Goal: Check status: Check status

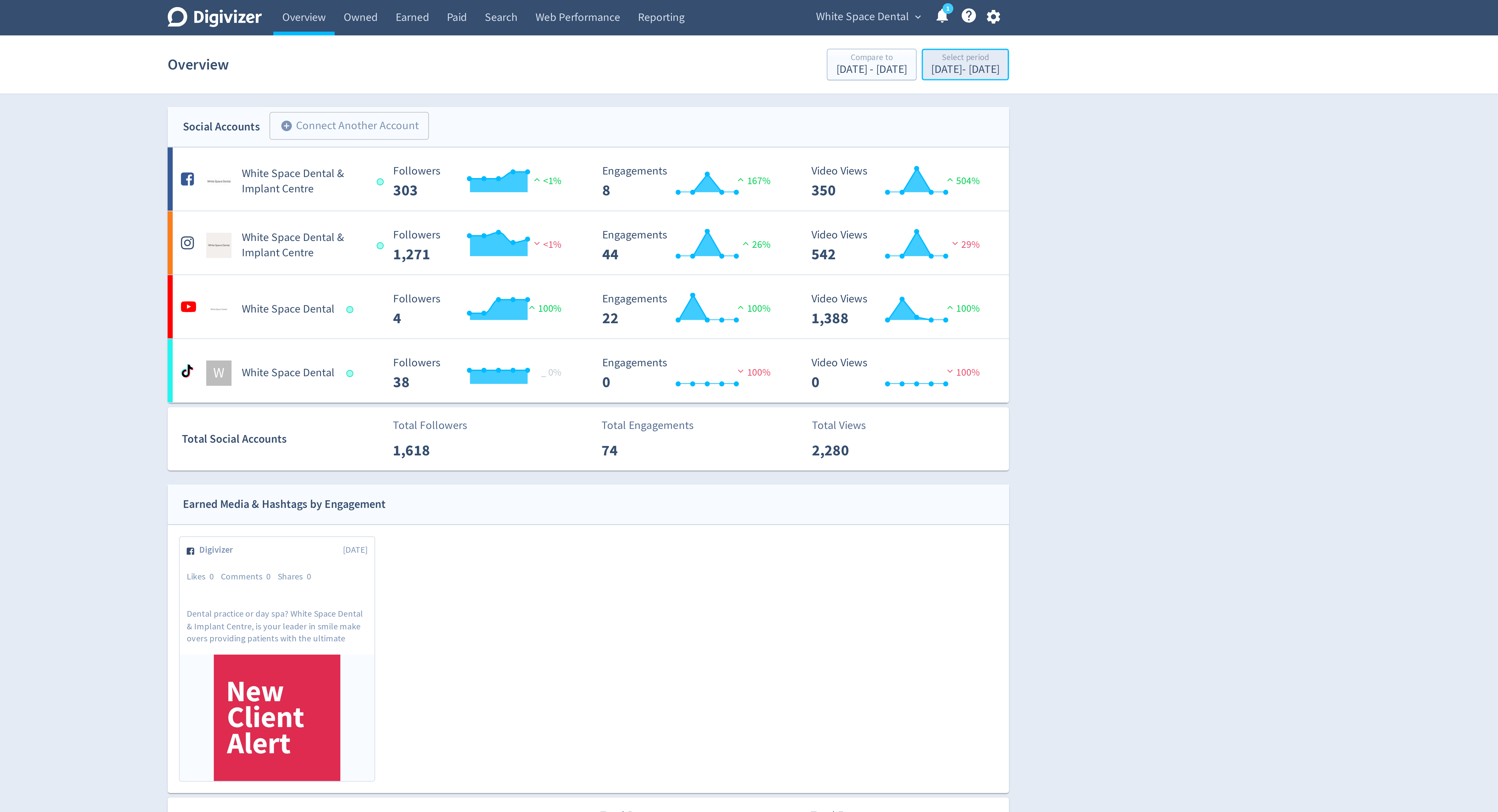
click at [898, 24] on div "Select period" at bounding box center [900, 23] width 27 height 4
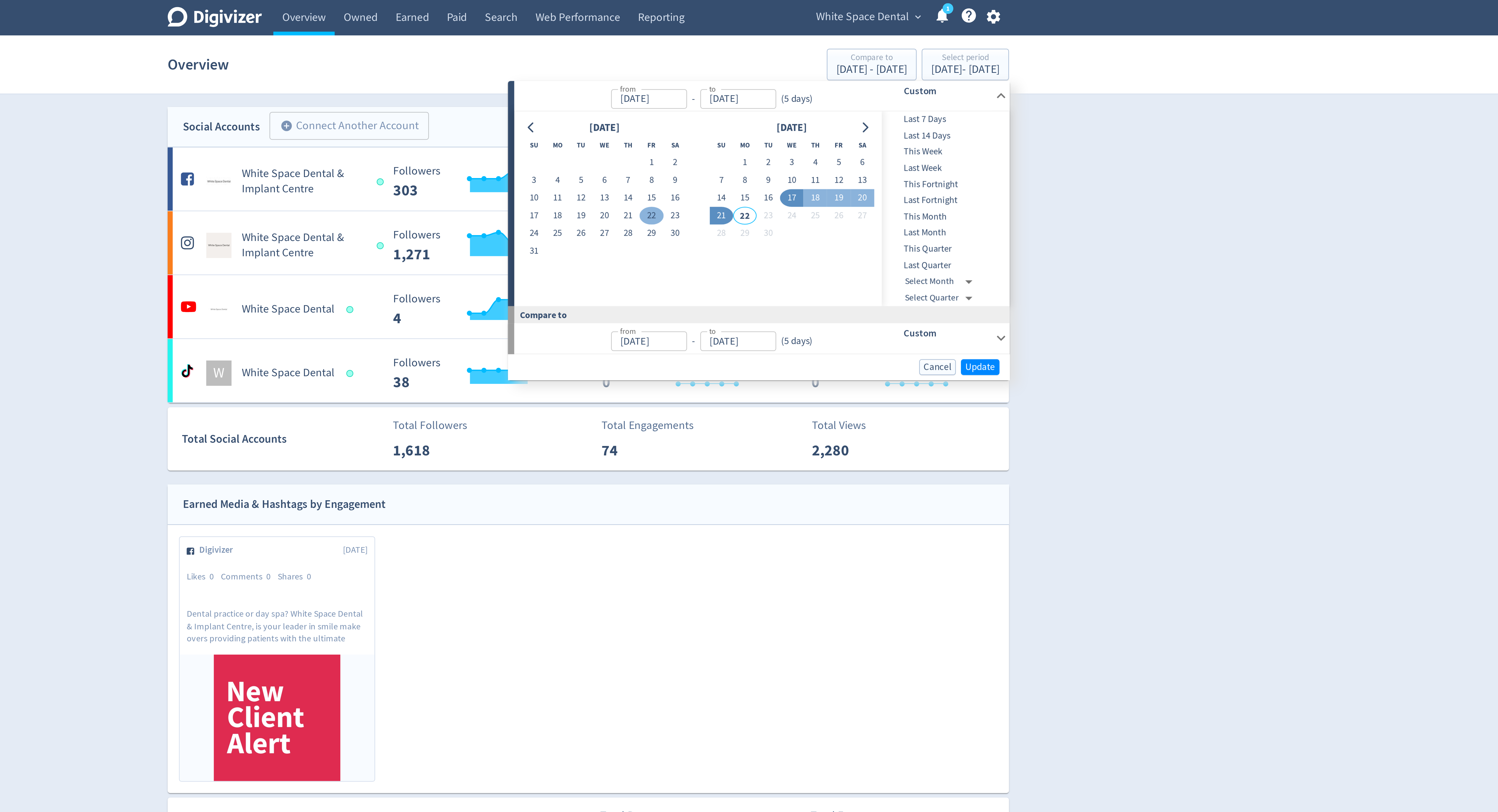
click at [774, 87] on button "22" at bounding box center [774, 87] width 9 height 7
type input "[DATE]"
click at [850, 80] on button "19" at bounding box center [850, 80] width 9 height 7
type input "[DATE]"
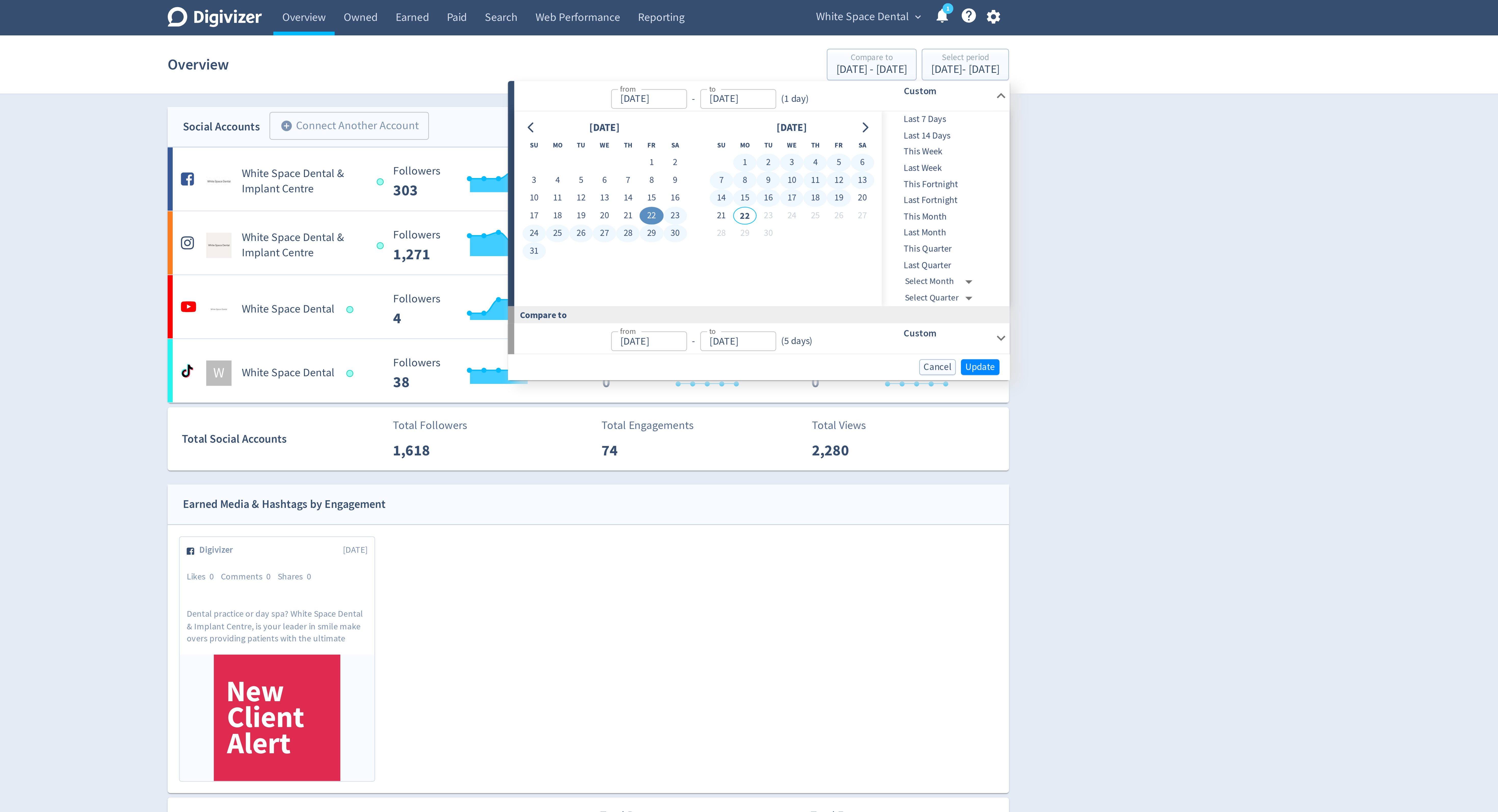
type input "[DATE]"
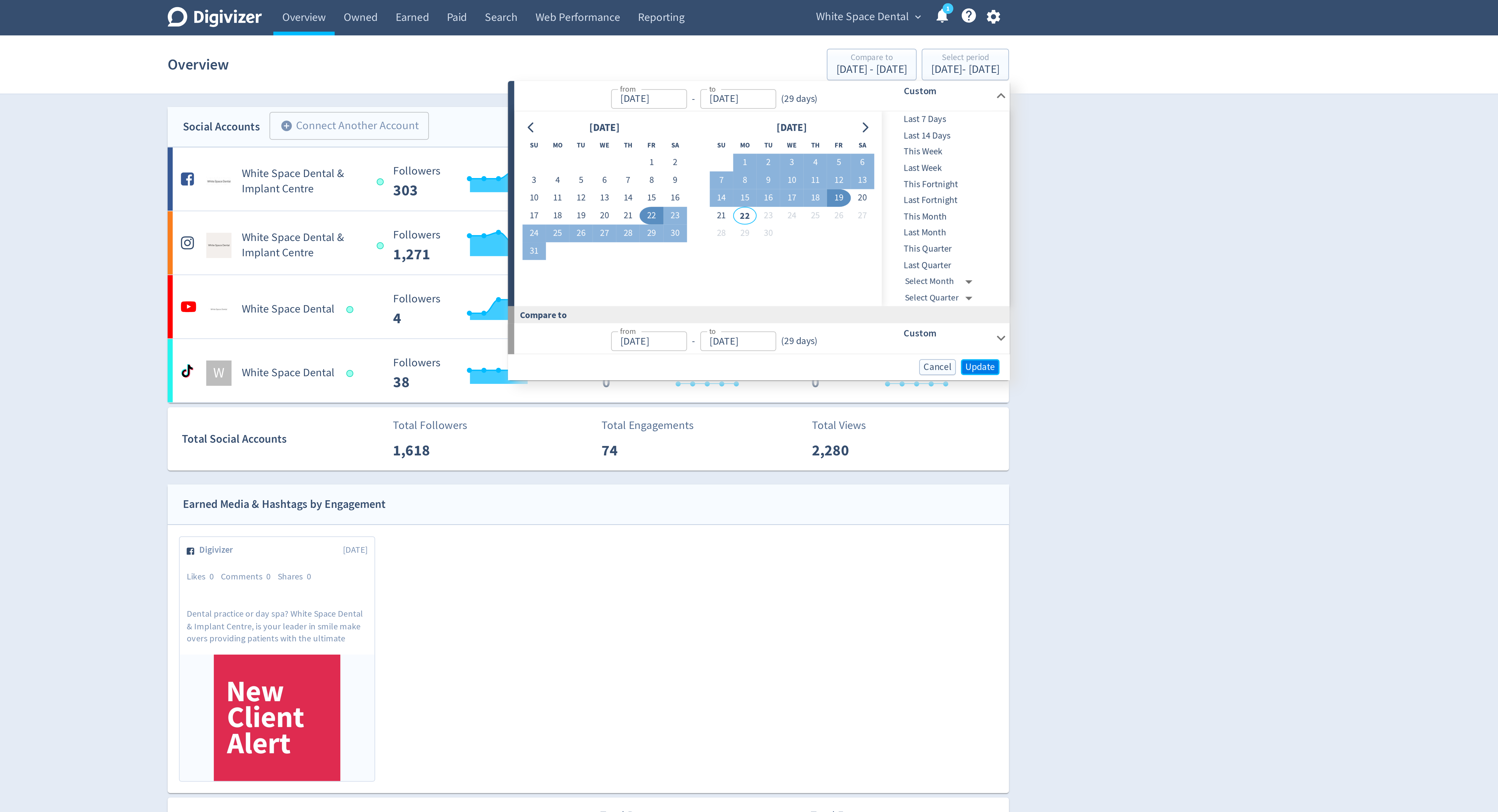
click at [908, 146] on span "Update" at bounding box center [907, 148] width 12 height 4
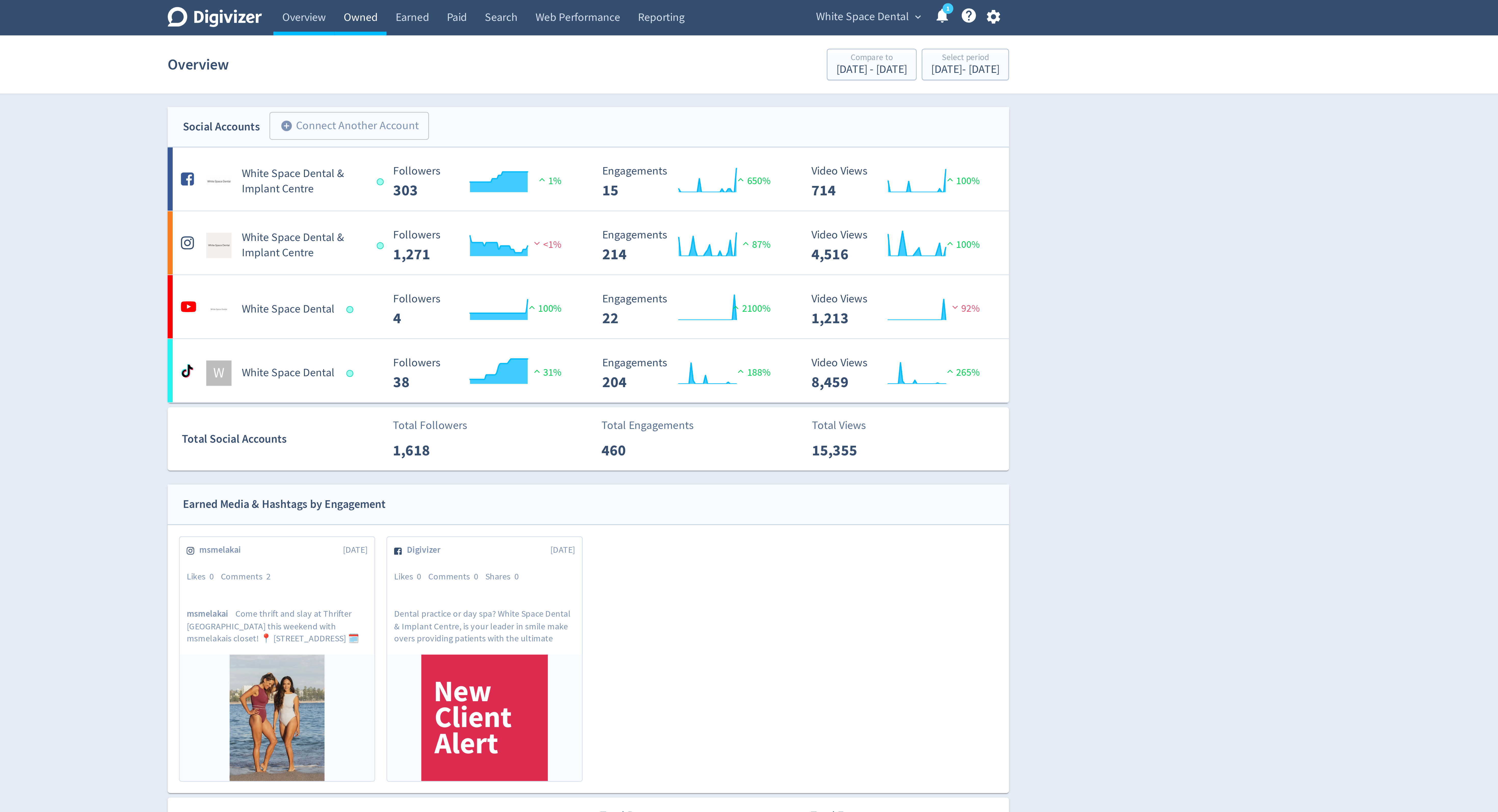
click at [652, 12] on link "Owned" at bounding box center [657, 7] width 21 height 15
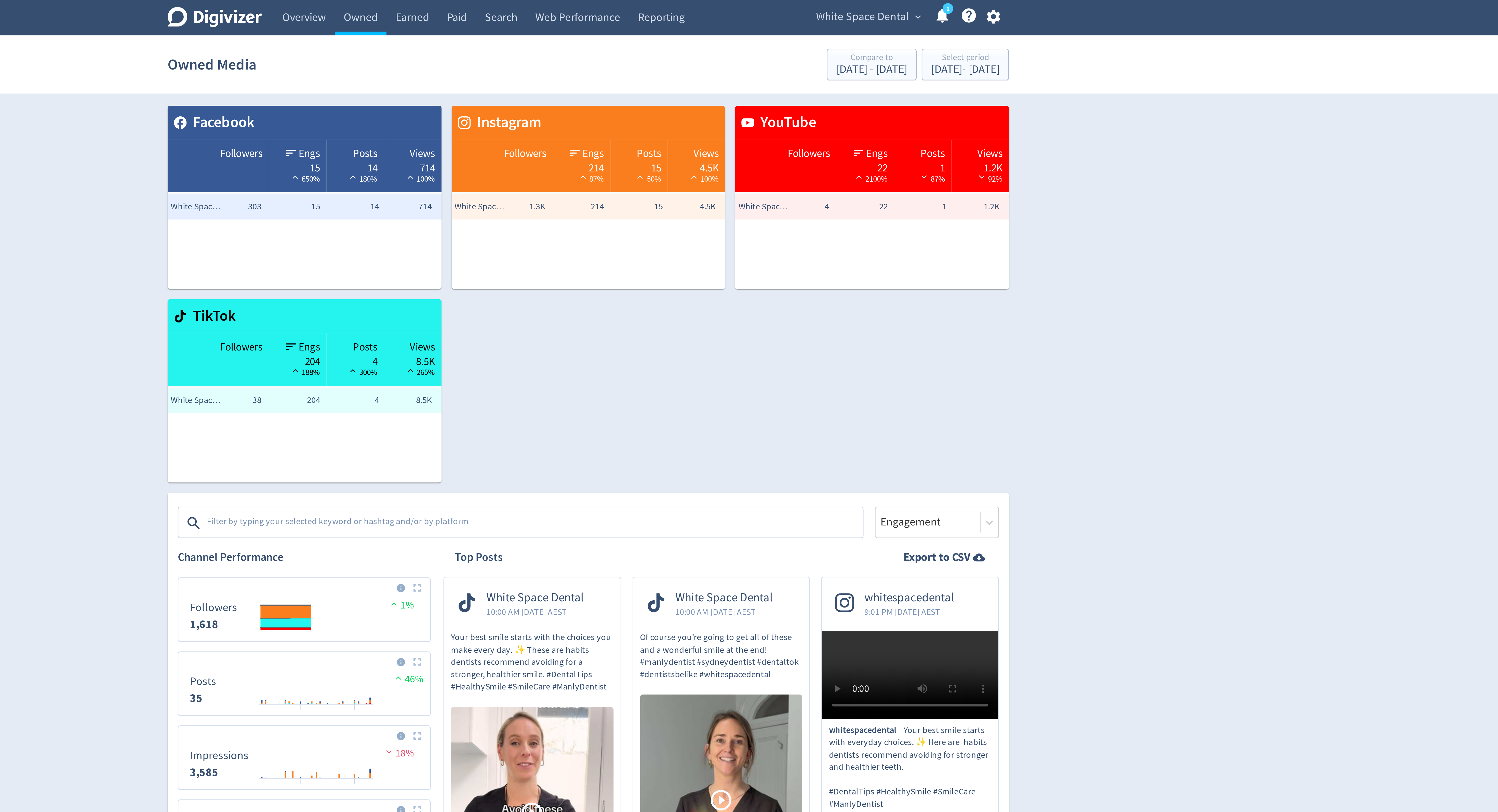
click at [619, 210] on textarea at bounding box center [727, 211] width 264 height 10
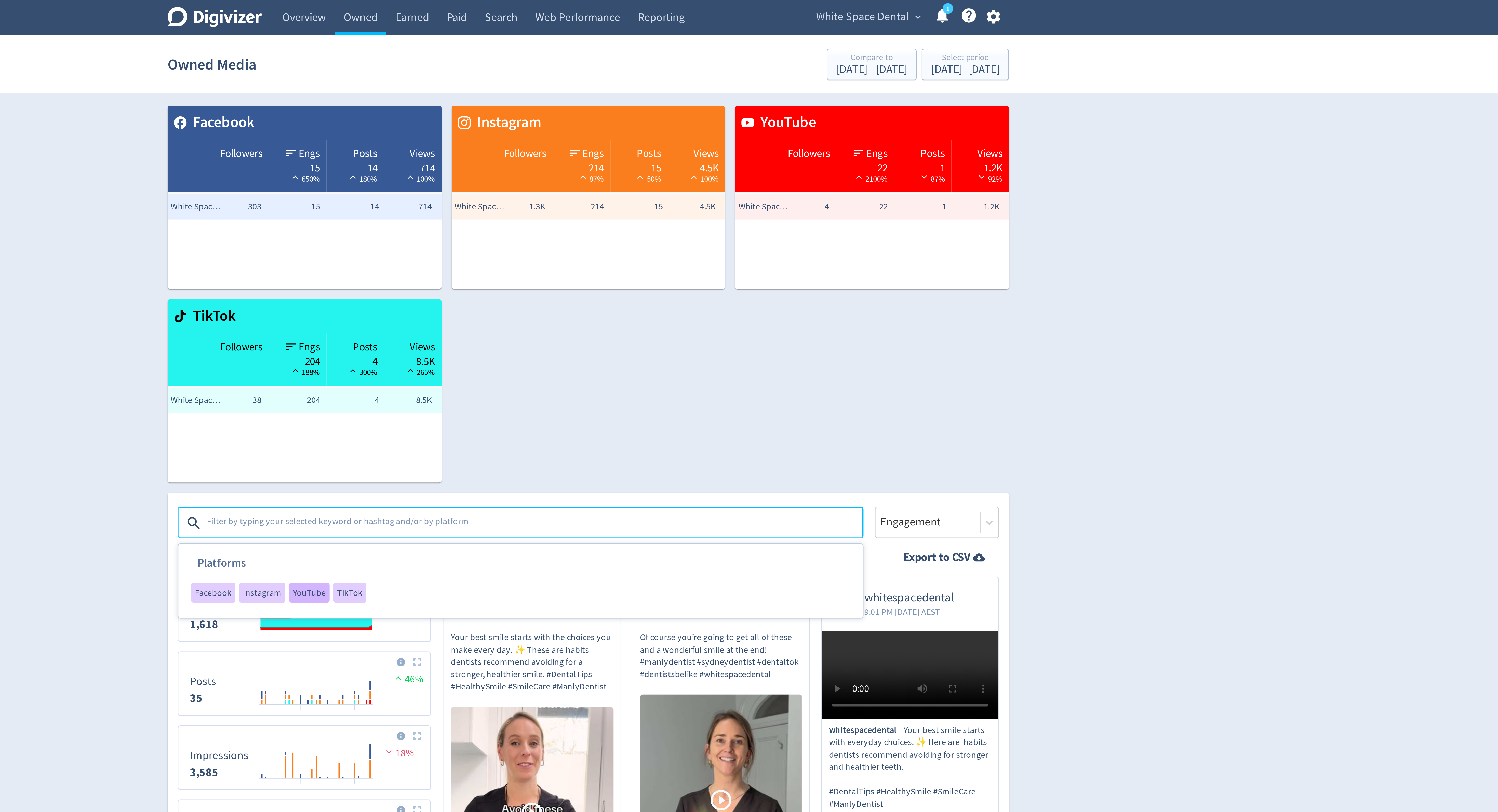
click at [638, 241] on span "YouTube" at bounding box center [636, 238] width 13 height 3
